Goal: Task Accomplishment & Management: Use online tool/utility

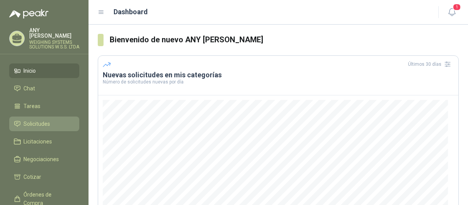
click at [37, 120] on span "Solicitudes" at bounding box center [37, 124] width 27 height 8
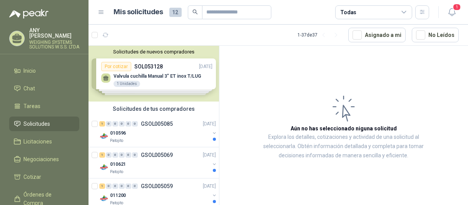
click at [106, 77] on div "Solicitudes de nuevos compradores Por cotizar SOL053128 [DATE] Valvula cuchilla…" at bounding box center [154, 74] width 130 height 56
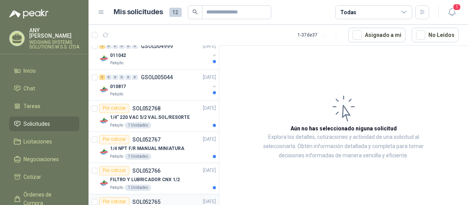
scroll to position [346, 0]
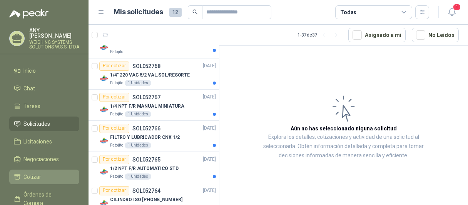
click at [38, 177] on span "Cotizar" at bounding box center [33, 177] width 18 height 8
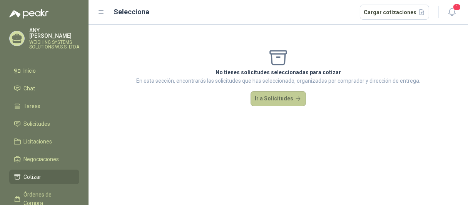
click at [273, 99] on button "Ir a Solicitudes" at bounding box center [278, 98] width 55 height 15
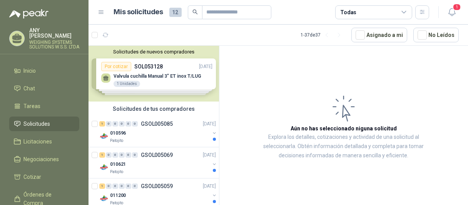
click at [161, 74] on div "Solicitudes de nuevos compradores Por cotizar SOL053128 [DATE] Valvula cuchilla…" at bounding box center [154, 74] width 130 height 56
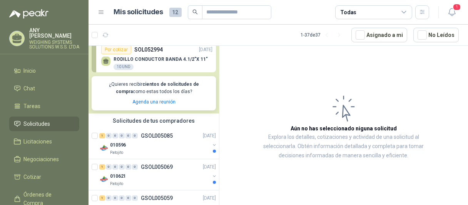
scroll to position [192, 0]
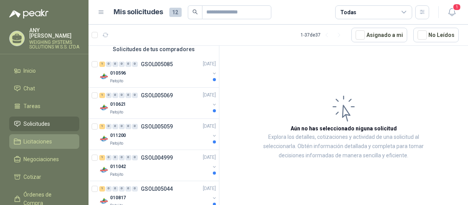
click at [53, 137] on li "Licitaciones" at bounding box center [44, 141] width 61 height 8
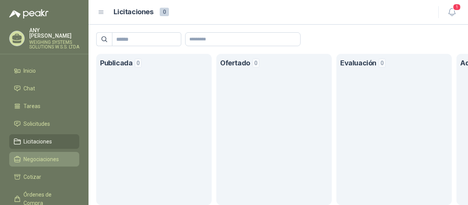
click at [51, 159] on span "Negociaciones" at bounding box center [41, 159] width 35 height 8
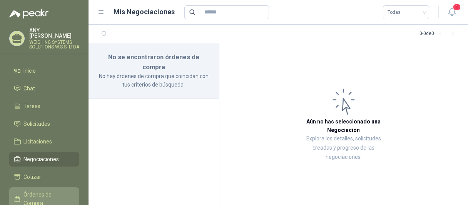
click at [45, 193] on span "Órdenes de Compra" at bounding box center [48, 199] width 48 height 17
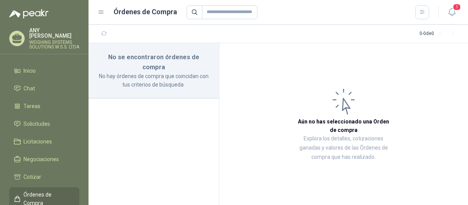
click at [45, 193] on span "Órdenes de Compra" at bounding box center [48, 199] width 48 height 17
click at [26, 74] on span "Inicio" at bounding box center [30, 71] width 12 height 8
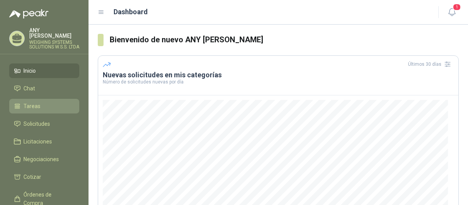
click at [41, 102] on li "Tareas" at bounding box center [44, 106] width 61 height 8
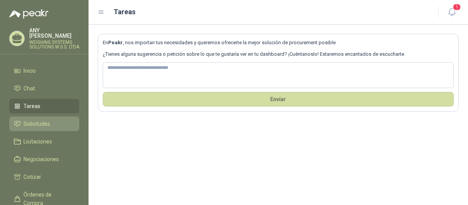
click at [43, 121] on span "Solicitudes" at bounding box center [37, 124] width 27 height 8
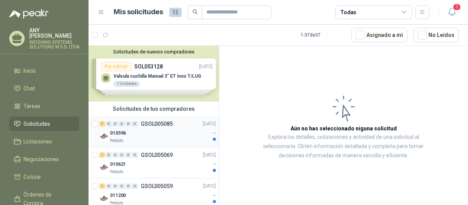
click at [163, 132] on div "010596" at bounding box center [160, 133] width 100 height 9
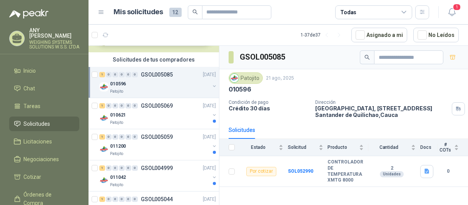
scroll to position [38, 0]
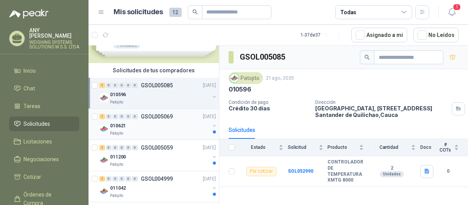
click at [151, 134] on div "Patojito" at bounding box center [160, 133] width 100 height 6
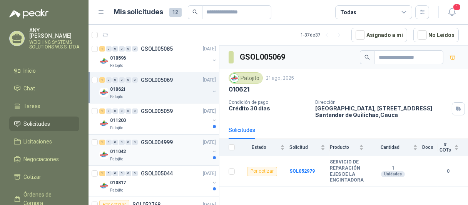
scroll to position [77, 0]
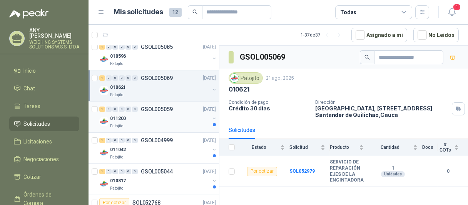
click at [152, 126] on div "Patojito" at bounding box center [160, 126] width 100 height 6
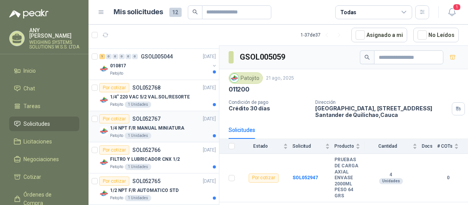
scroll to position [192, 0]
click at [159, 94] on p "1/4" 220 VAC 5/2 VAL.SOL/RESORTE" at bounding box center [150, 96] width 80 height 7
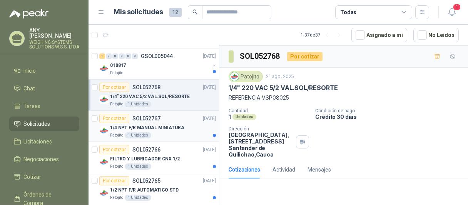
click at [165, 124] on p "1/4 NPT F/R MANUAL MINIATURA" at bounding box center [147, 127] width 74 height 7
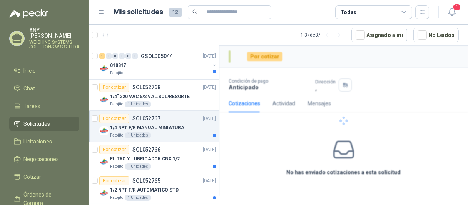
scroll to position [231, 0]
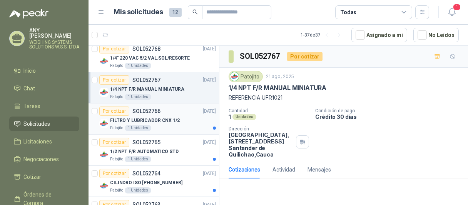
click at [165, 121] on p "FILTRO Y LUBRICADOR CNX 1/2" at bounding box center [145, 120] width 70 height 7
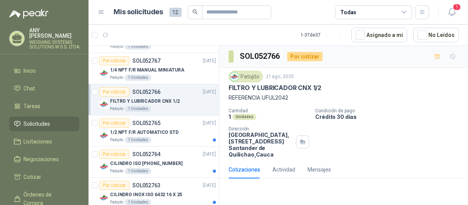
scroll to position [269, 0]
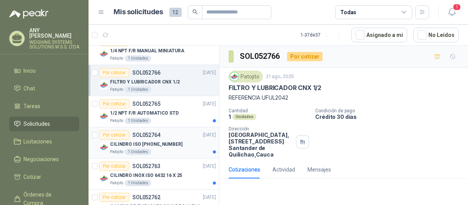
click at [172, 149] on div "Patojito 1 Unidades" at bounding box center [163, 152] width 106 height 6
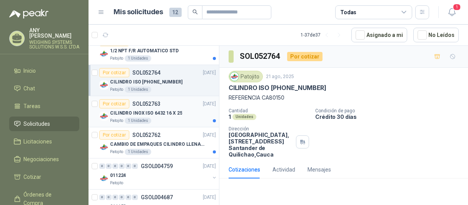
scroll to position [346, 0]
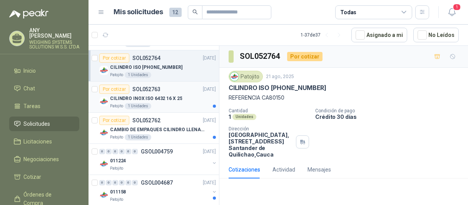
click at [173, 105] on div "Patojito 1 Unidades" at bounding box center [163, 106] width 106 height 6
click at [182, 134] on div "Patojito 1 Unidades" at bounding box center [163, 137] width 106 height 6
